Goal: Navigation & Orientation: Find specific page/section

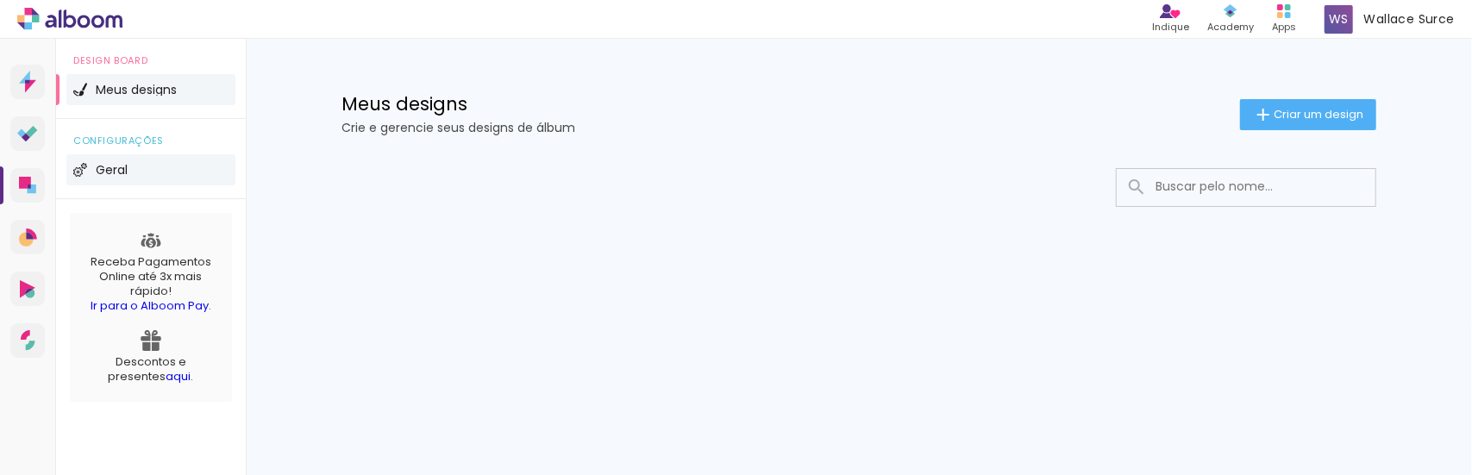
click at [112, 172] on span "Geral" at bounding box center [112, 170] width 32 height 12
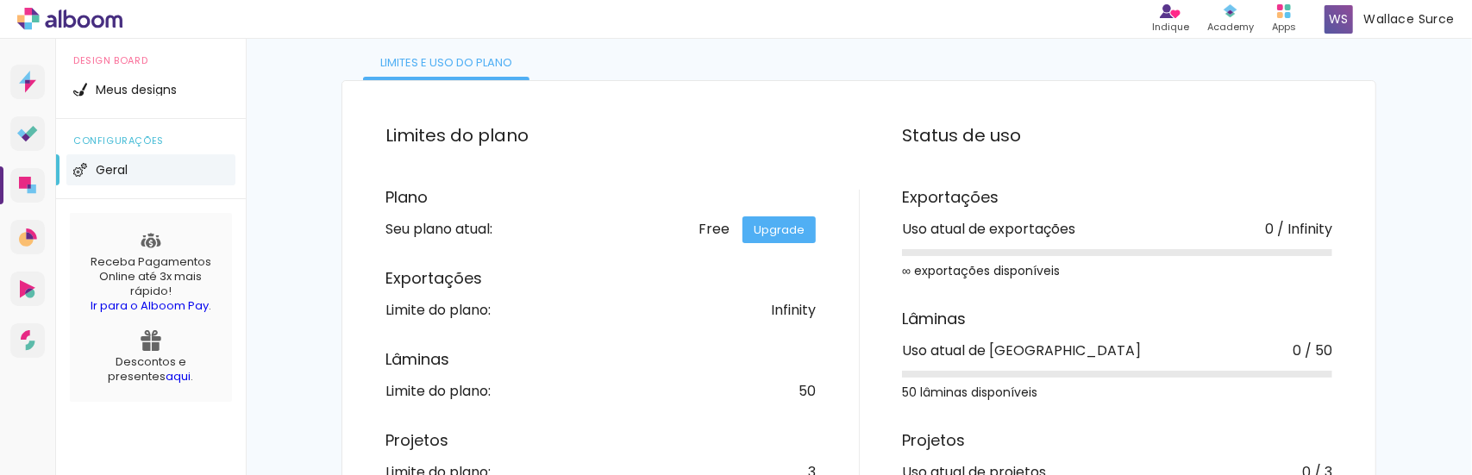
scroll to position [26, 0]
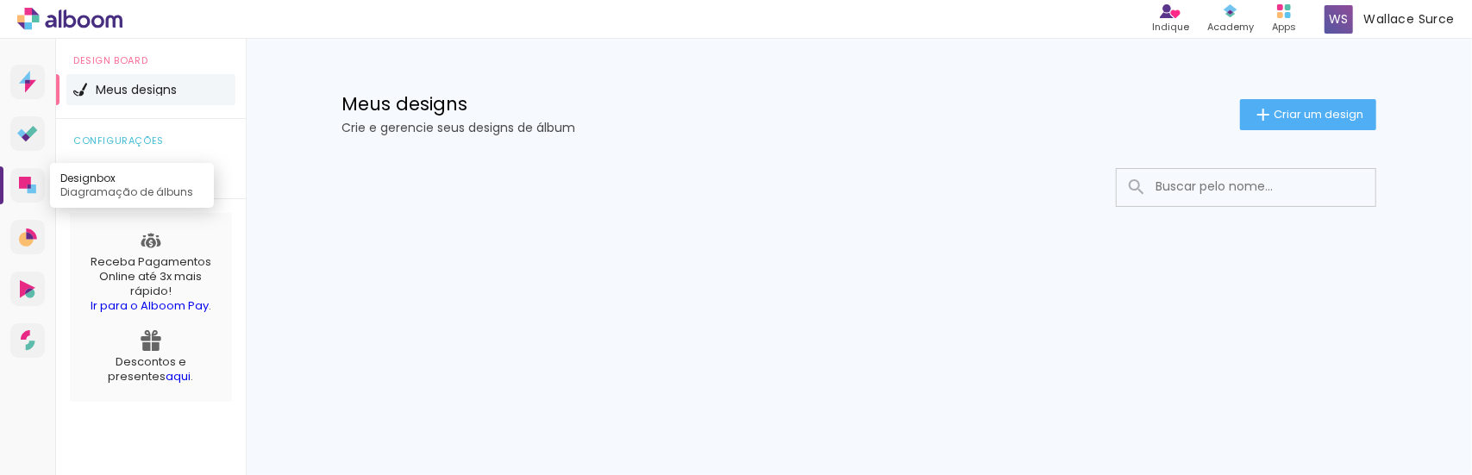
click at [34, 185] on icon at bounding box center [32, 189] width 9 height 9
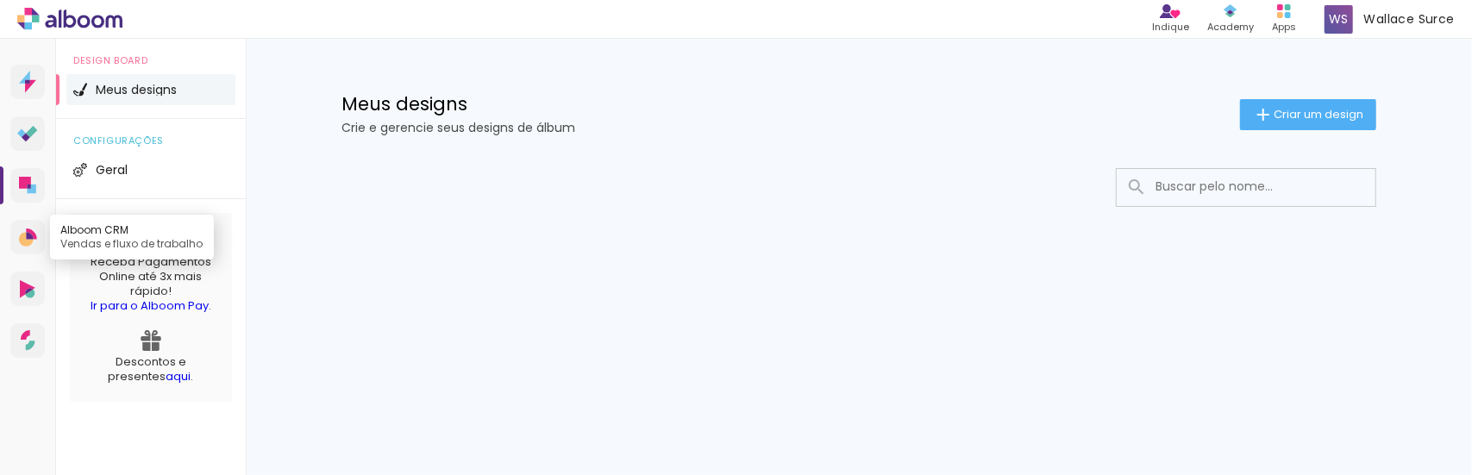
click at [21, 230] on icon at bounding box center [28, 238] width 18 height 18
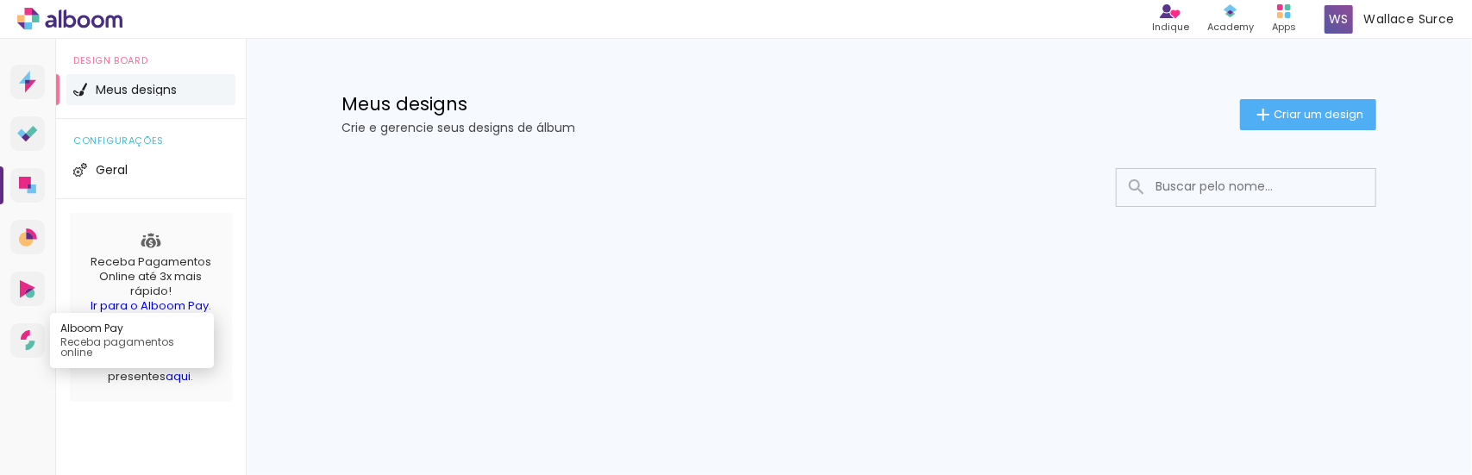
click at [29, 338] on icon at bounding box center [28, 340] width 15 height 21
